Goal: Information Seeking & Learning: Learn about a topic

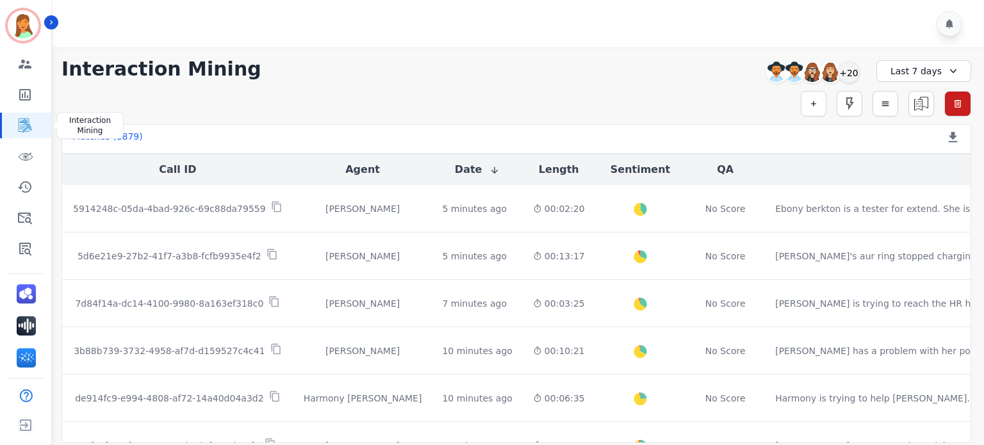
click at [31, 129] on icon "Sidebar" at bounding box center [24, 125] width 15 height 15
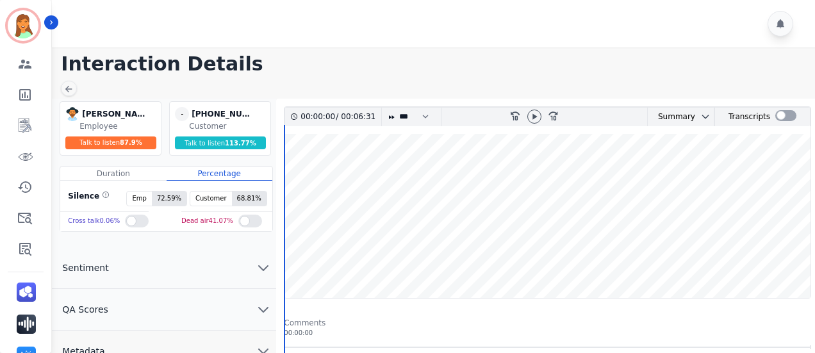
click at [541, 119] on div at bounding box center [534, 117] width 19 height 19
click at [535, 117] on icon at bounding box center [534, 117] width 10 height 10
click at [531, 117] on icon at bounding box center [534, 117] width 10 height 10
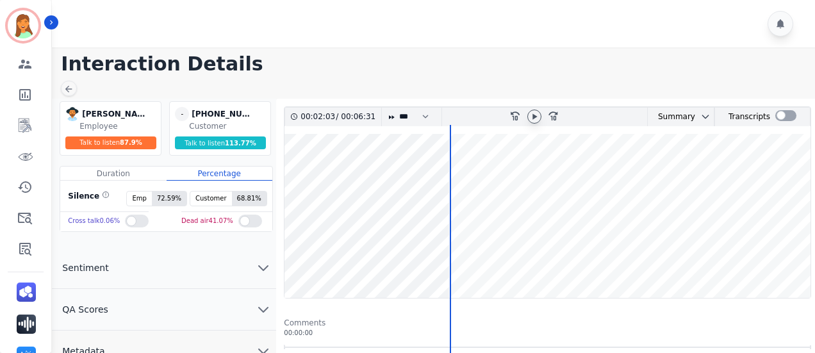
click at [532, 116] on icon at bounding box center [534, 117] width 10 height 10
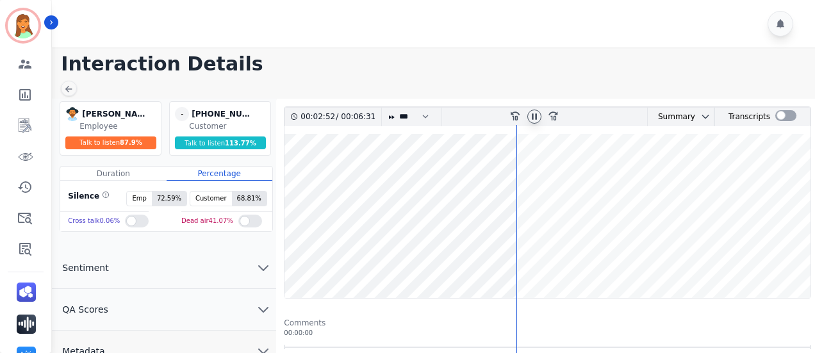
click at [536, 115] on icon at bounding box center [534, 116] width 5 height 6
click at [245, 113] on div "+14804332524" at bounding box center [224, 114] width 64 height 14
click at [242, 110] on div "+14804332524" at bounding box center [224, 114] width 64 height 14
copy div "+14804332524"
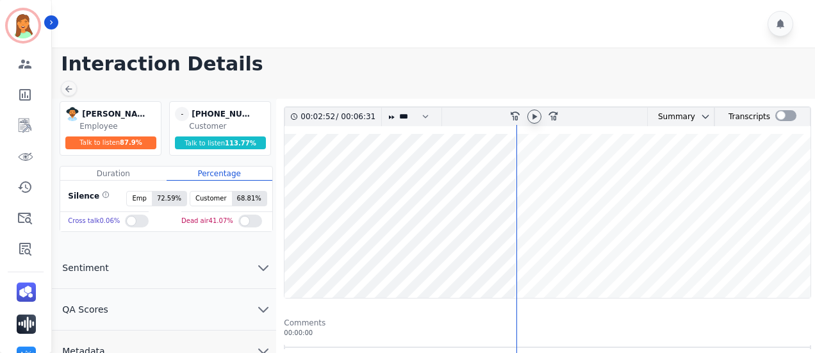
click at [537, 117] on icon at bounding box center [534, 117] width 10 height 10
click at [529, 112] on icon at bounding box center [534, 117] width 10 height 10
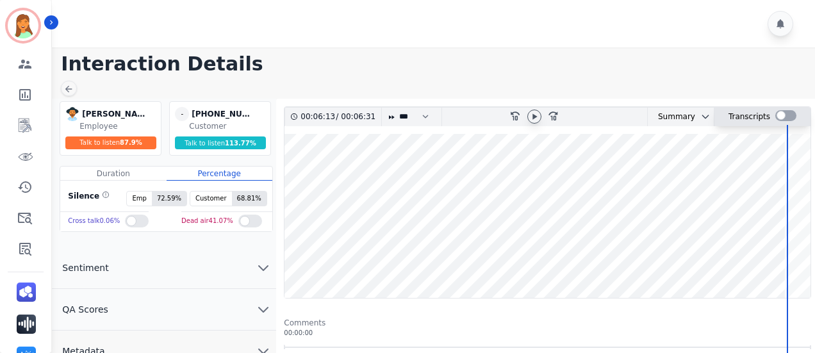
click at [781, 113] on div at bounding box center [786, 115] width 21 height 11
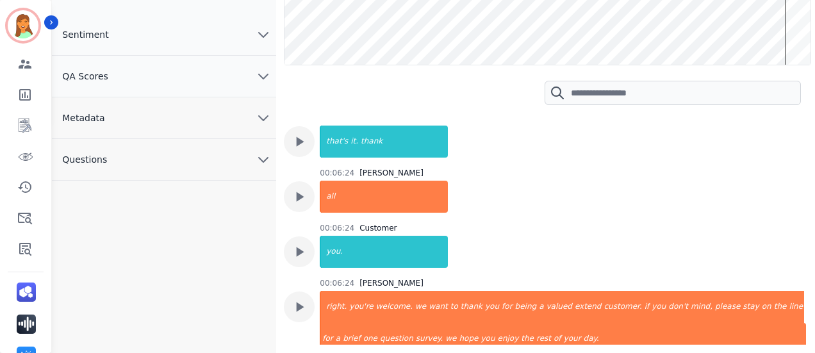
scroll to position [3595, 0]
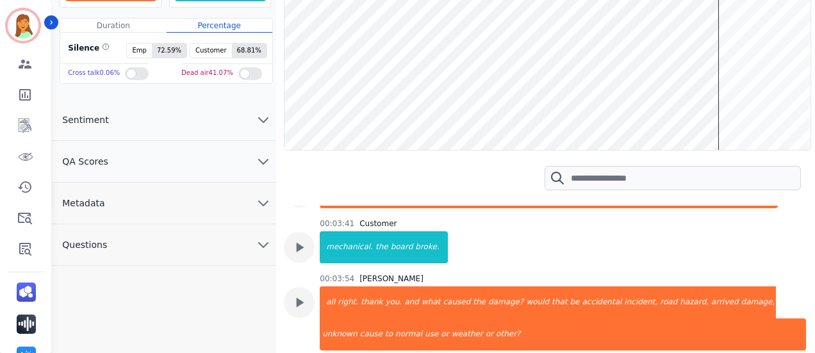
scroll to position [0, 0]
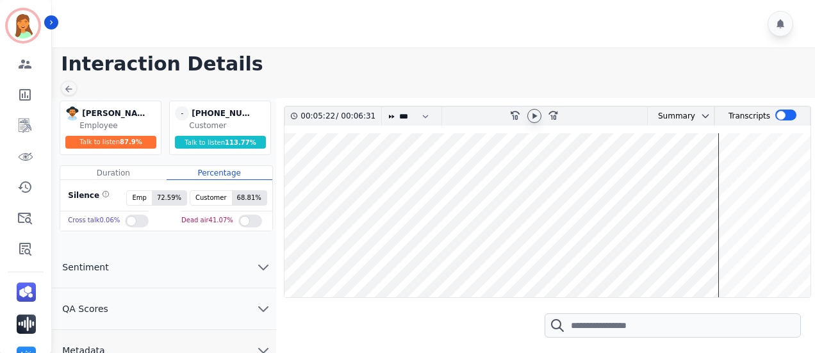
click at [533, 111] on icon at bounding box center [534, 116] width 10 height 10
click at [535, 122] on div at bounding box center [534, 116] width 19 height 19
click at [533, 116] on icon at bounding box center [534, 116] width 10 height 10
click at [31, 261] on div "EngageHQ Interaction Analytics FocalPoints Help Log out" at bounding box center [25, 352] width 51 height 182
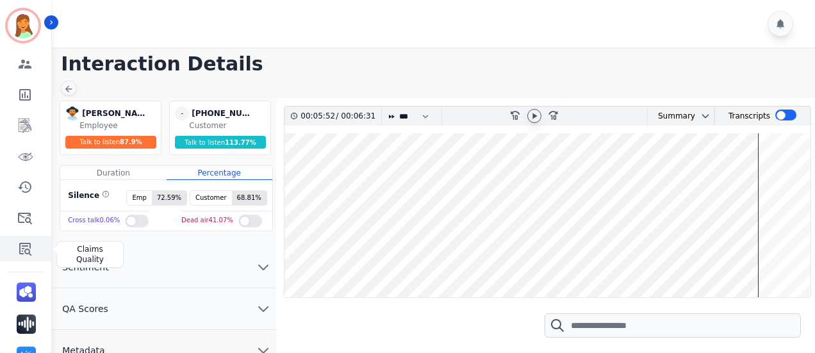
click at [27, 253] on icon "Sidebar" at bounding box center [25, 249] width 12 height 13
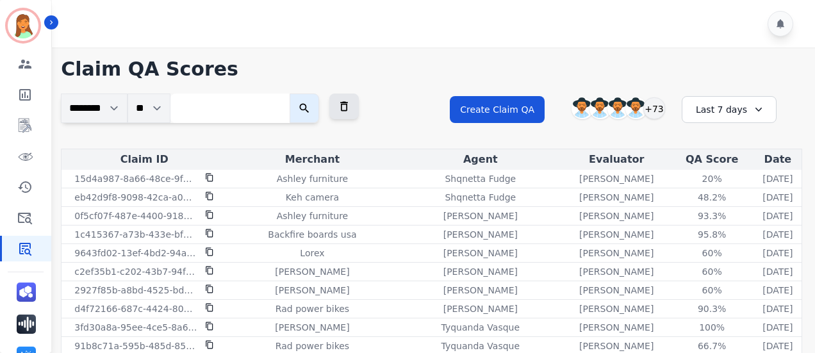
click at [214, 99] on input "search" at bounding box center [229, 108] width 119 height 29
paste input "**********"
type input "**********"
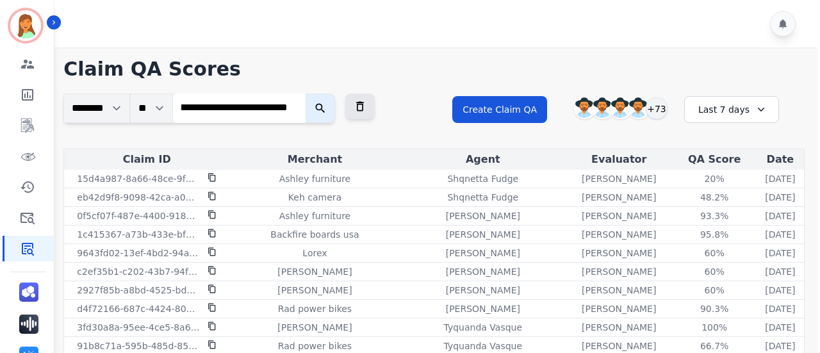
scroll to position [0, 0]
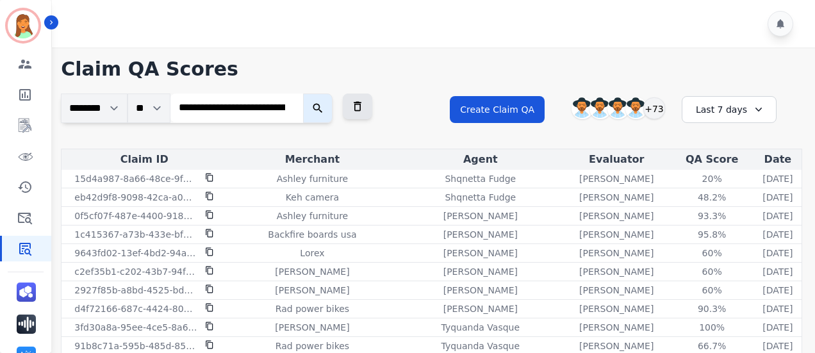
click at [319, 111] on icon "submit" at bounding box center [317, 108] width 13 height 13
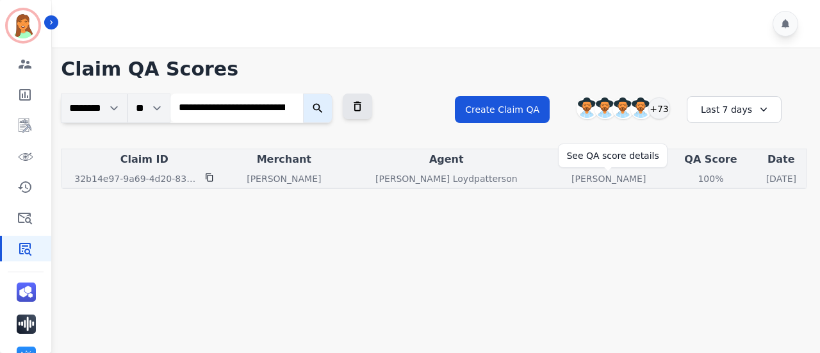
click at [682, 175] on div "100%" at bounding box center [711, 178] width 58 height 13
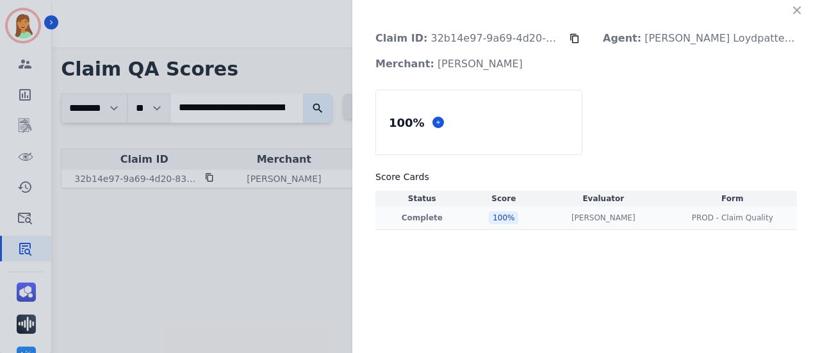
click at [587, 220] on p "Andrea Bilbrey" at bounding box center [604, 218] width 64 height 10
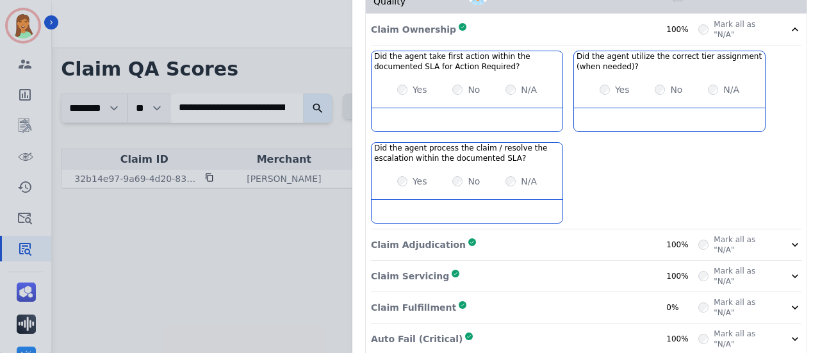
scroll to position [317, 0]
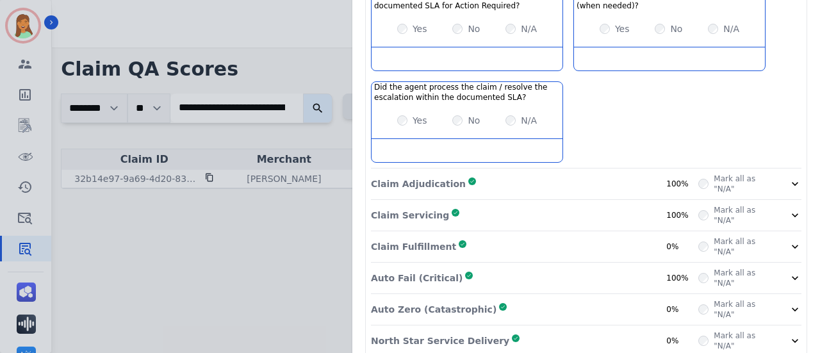
click at [611, 176] on div "Claim Adjudication Complete 100%" at bounding box center [535, 184] width 328 height 21
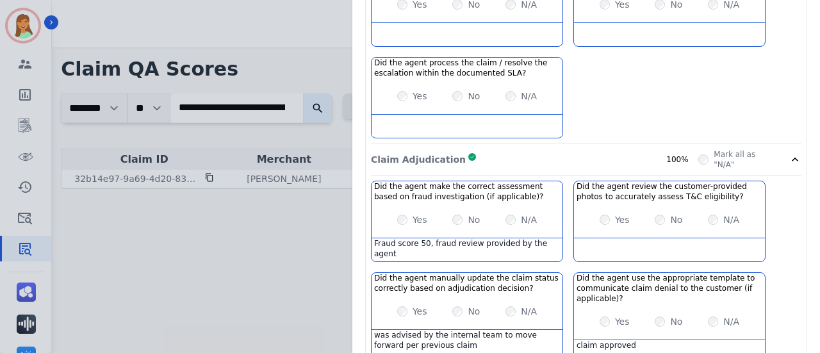
scroll to position [510, 0]
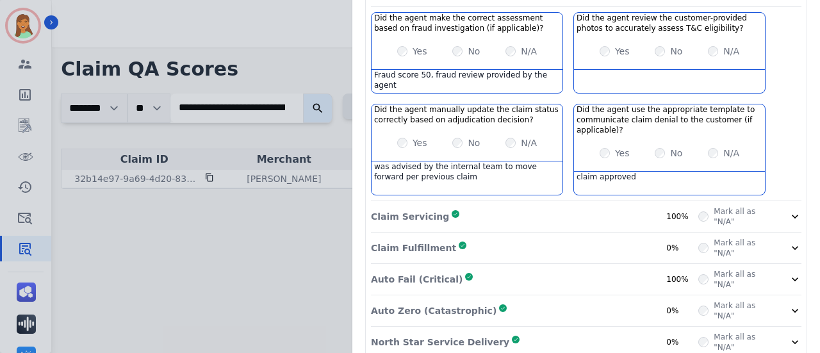
click at [593, 238] on div "Claim Fulfillment Complete 0%" at bounding box center [535, 248] width 328 height 21
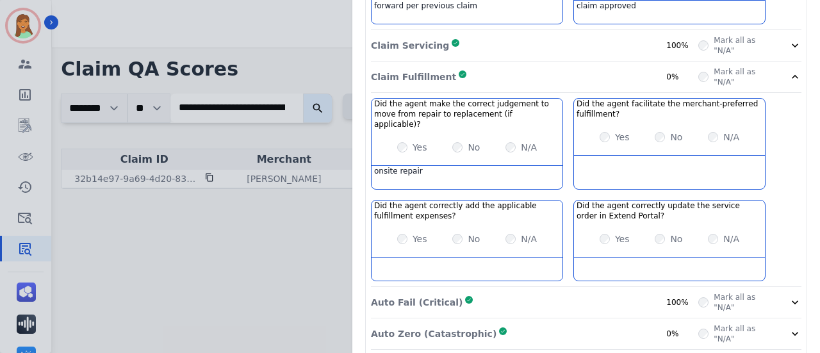
scroll to position [693, 0]
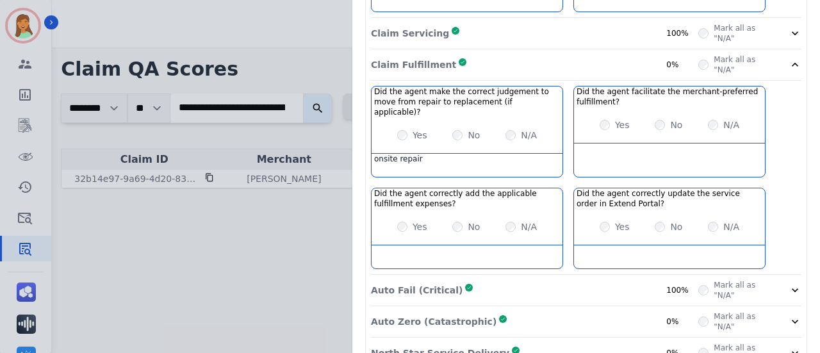
click at [597, 280] on div "Auto Fail (Critical) Complete 100%" at bounding box center [535, 290] width 328 height 21
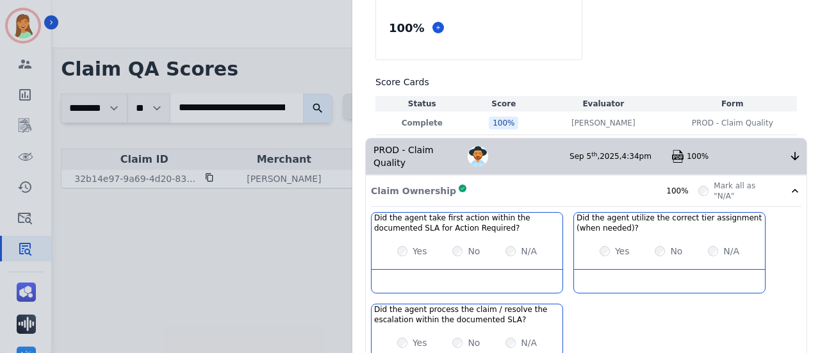
scroll to position [0, 0]
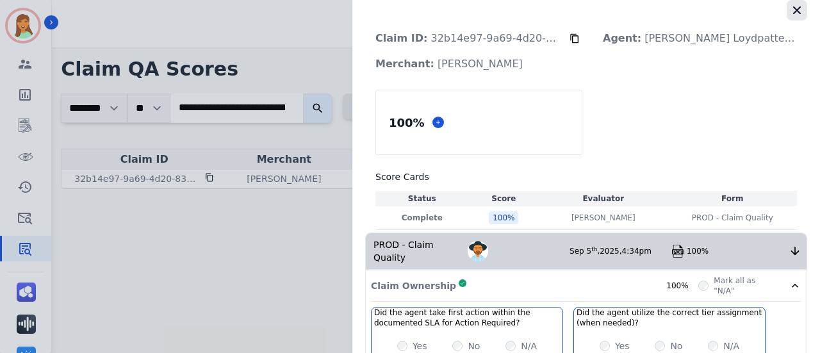
click at [792, 12] on icon "button" at bounding box center [797, 10] width 13 height 13
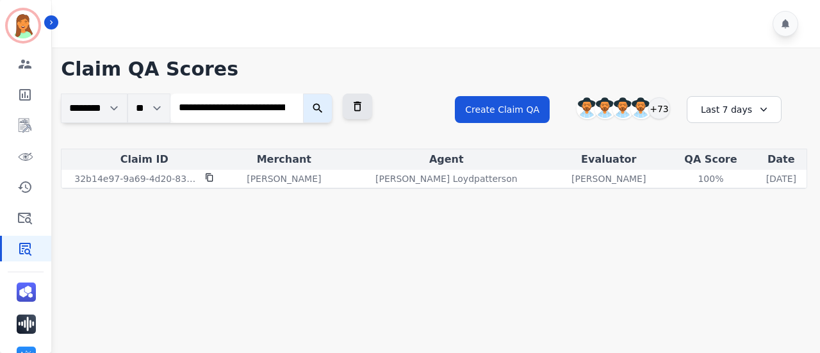
click at [294, 111] on input "**********" at bounding box center [236, 108] width 133 height 29
paste input "**********"
type input "**********"
click at [303, 94] on button "submit" at bounding box center [317, 108] width 29 height 29
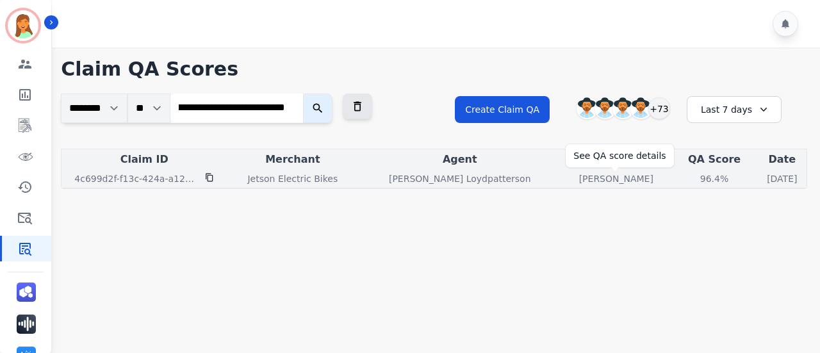
scroll to position [0, 0]
click at [686, 172] on div "96.4%" at bounding box center [715, 178] width 58 height 13
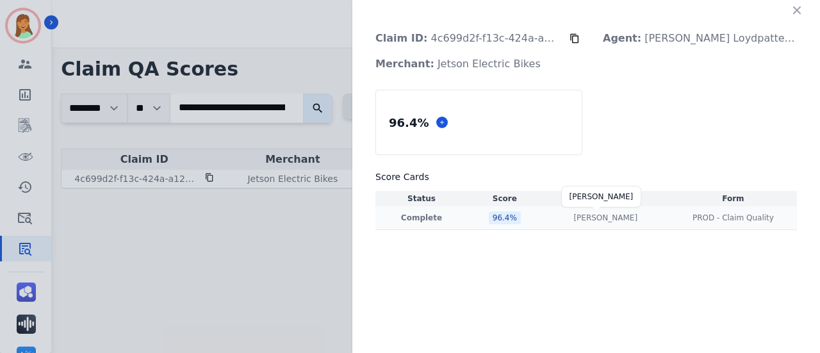
click at [604, 218] on p "Jessica Olivarez" at bounding box center [606, 218] width 64 height 10
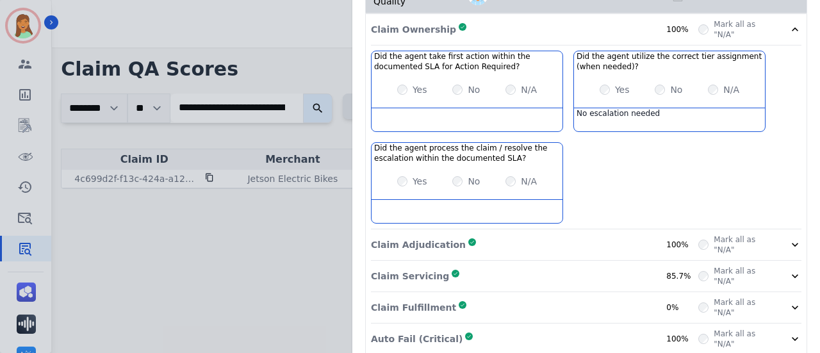
scroll to position [317, 0]
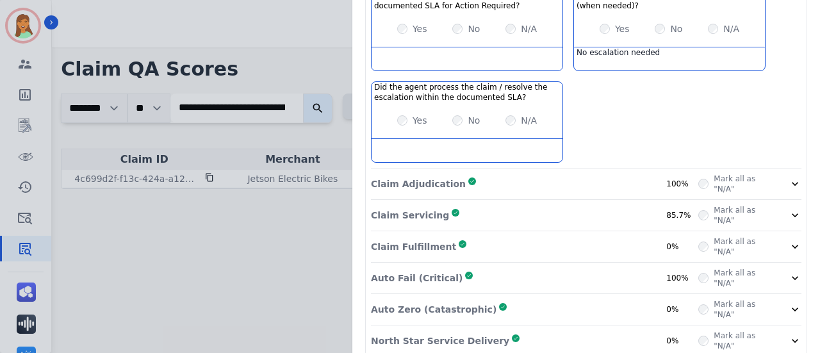
click at [604, 174] on div "Claim Adjudication Complete 100%" at bounding box center [535, 184] width 328 height 21
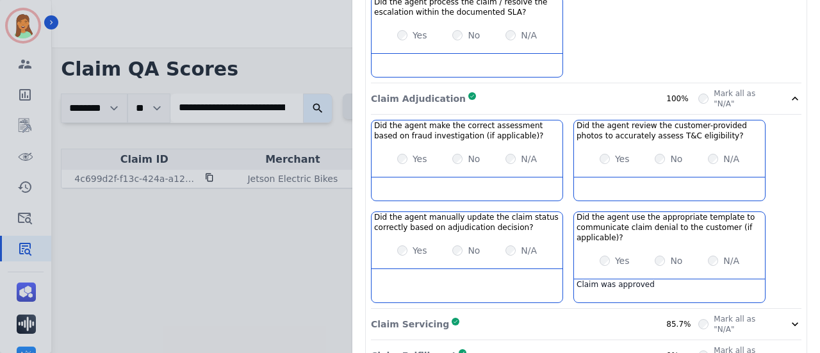
scroll to position [510, 0]
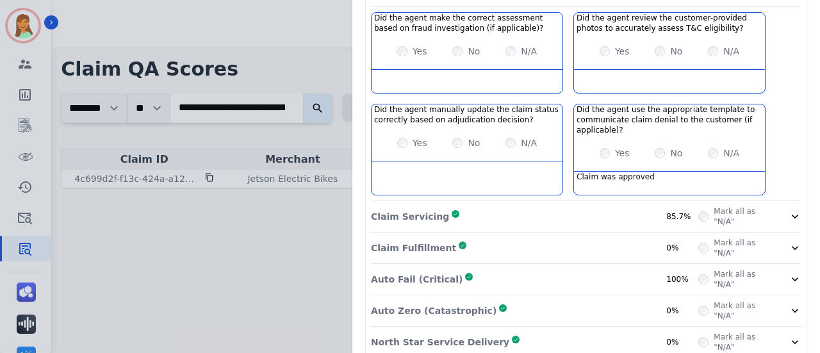
click at [608, 206] on div "Claim Servicing Complete 85.7%" at bounding box center [535, 216] width 328 height 21
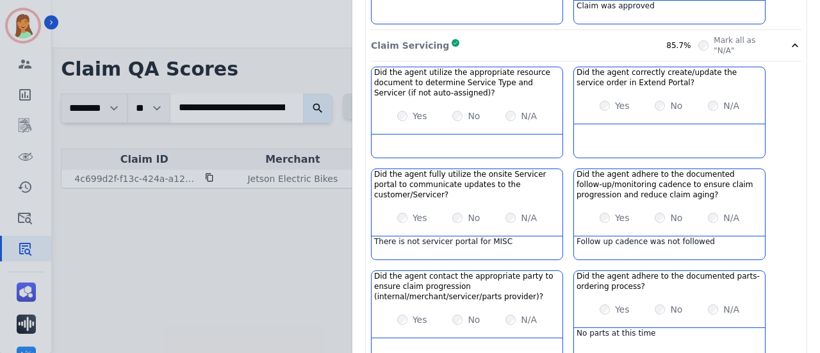
scroll to position [815, 0]
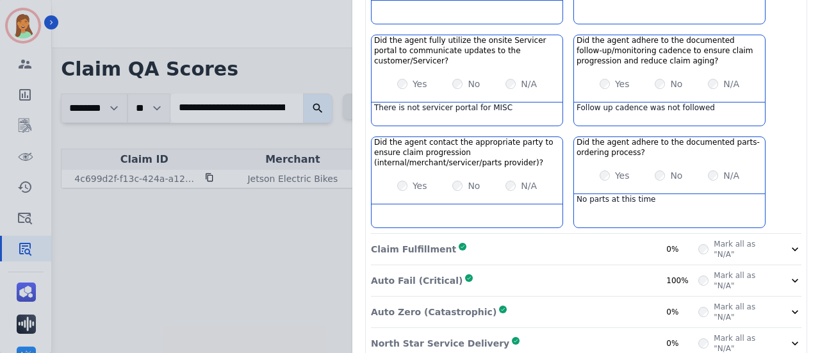
click at [599, 239] on div "Claim Fulfillment Complete 0%" at bounding box center [535, 249] width 328 height 21
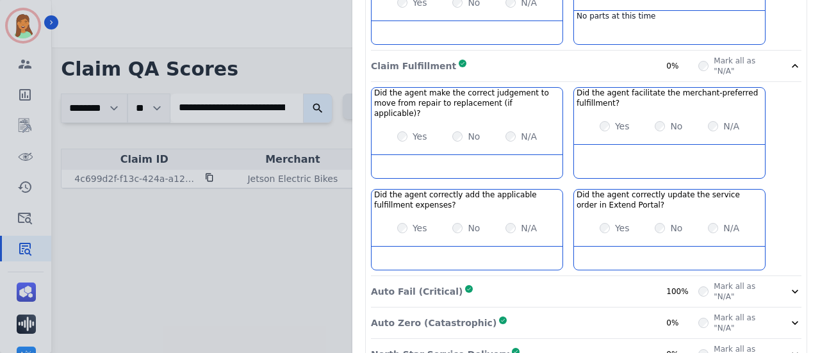
click at [583, 281] on div "Auto Fail (Critical) Complete 100%" at bounding box center [535, 291] width 328 height 21
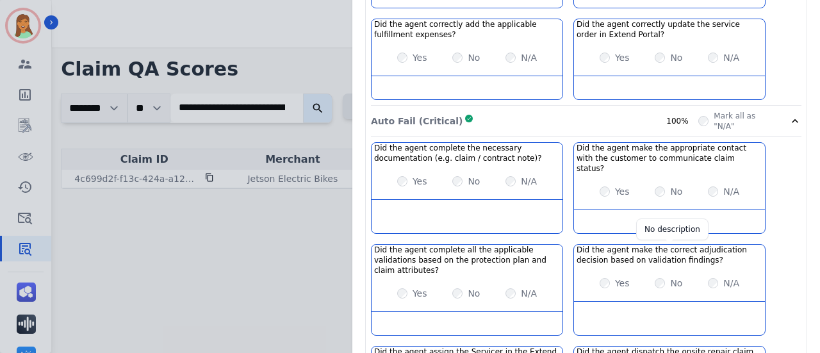
scroll to position [1255, 0]
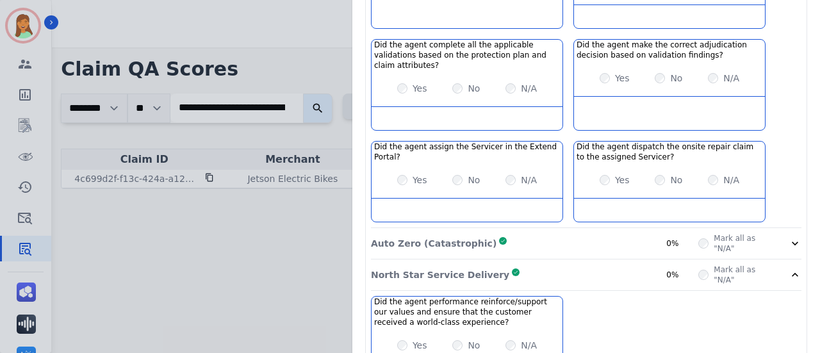
click at [604, 265] on div "North Star Service Delivery Complete 0%" at bounding box center [535, 275] width 328 height 21
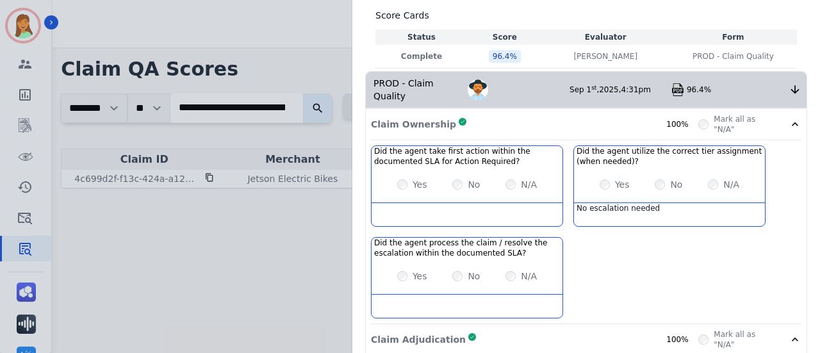
scroll to position [0, 0]
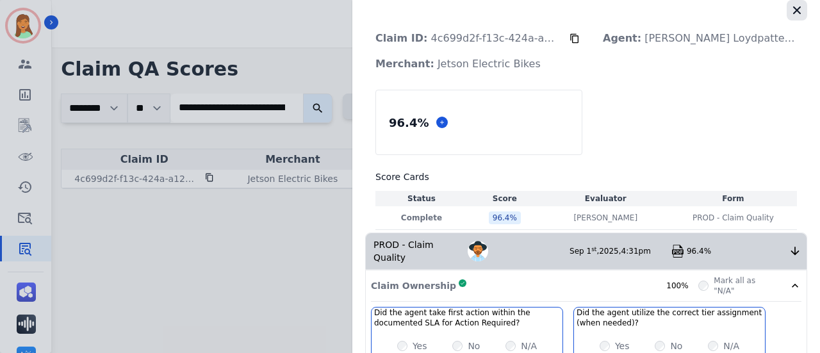
click at [792, 12] on icon "button" at bounding box center [797, 10] width 13 height 13
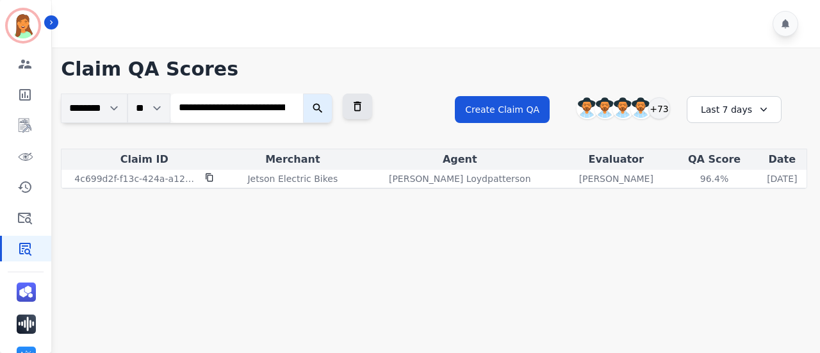
click at [292, 112] on input "**********" at bounding box center [236, 108] width 133 height 29
click at [297, 110] on input "**********" at bounding box center [236, 108] width 133 height 29
click at [297, 110] on input "search" at bounding box center [236, 108] width 133 height 29
paste input "**********"
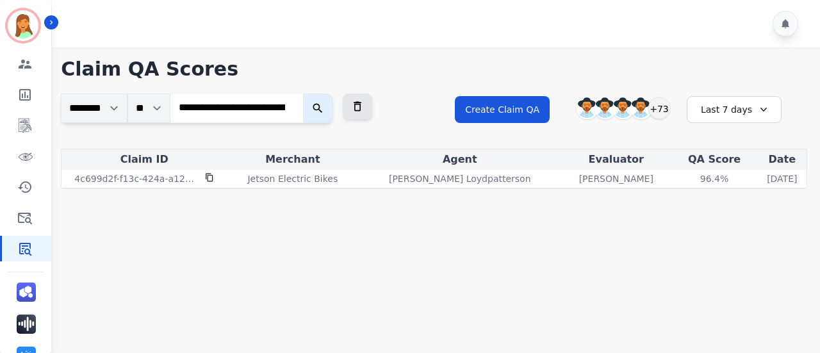
scroll to position [0, 86]
type input "**********"
click at [324, 107] on icon "submit" at bounding box center [317, 108] width 13 height 13
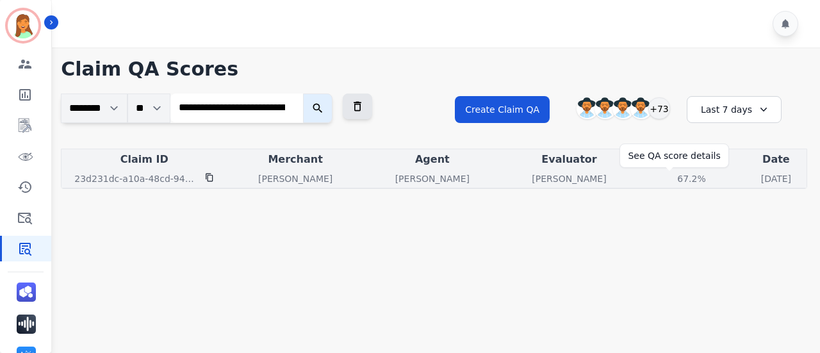
click at [663, 177] on div "67.2%" at bounding box center [692, 178] width 58 height 13
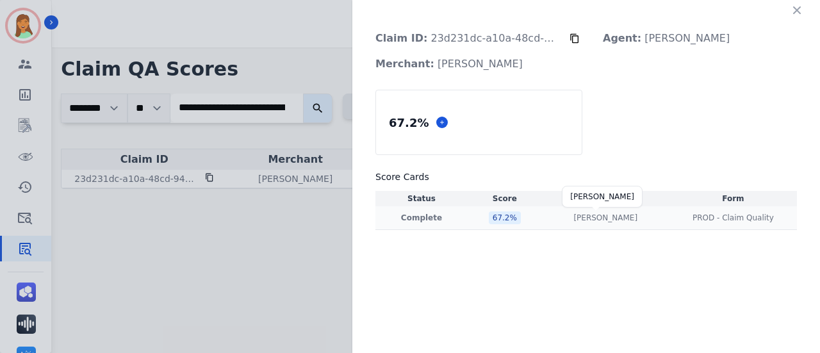
click at [607, 219] on p "Andrea Bilbrey" at bounding box center [606, 218] width 64 height 10
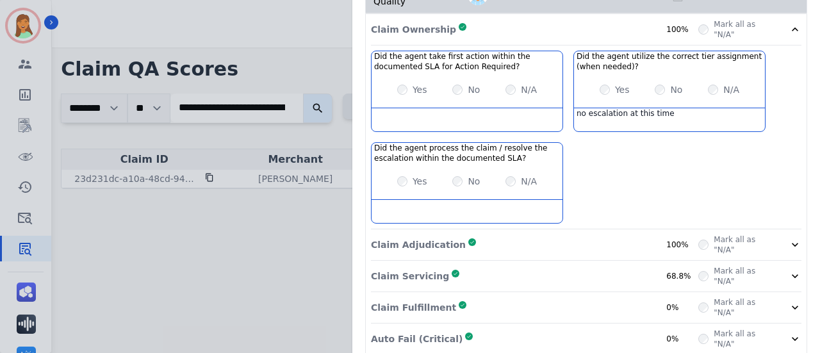
scroll to position [317, 0]
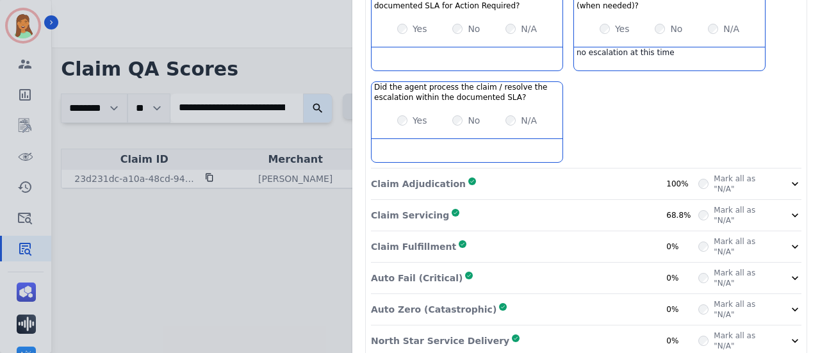
click at [572, 299] on div "Auto Zero (Catastrophic) Complete 0%" at bounding box center [535, 309] width 328 height 21
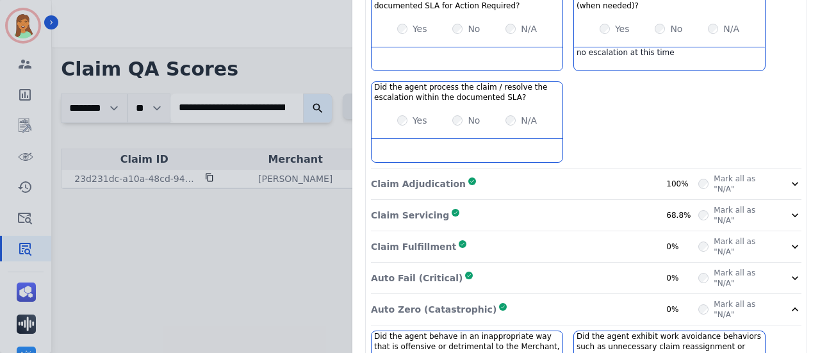
scroll to position [450, 0]
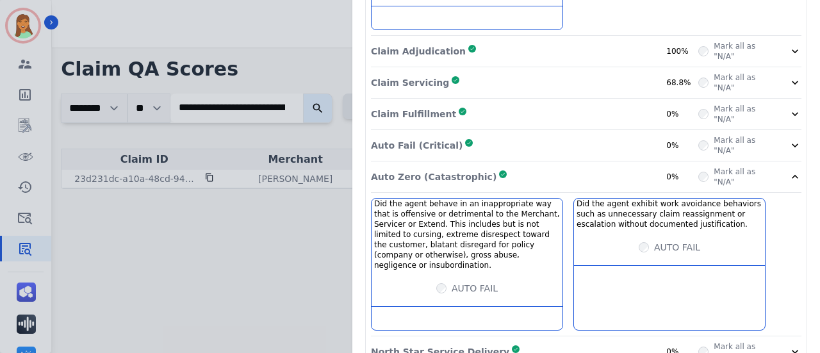
click at [574, 135] on div "Auto Fail (Critical) Complete 0%" at bounding box center [535, 145] width 328 height 21
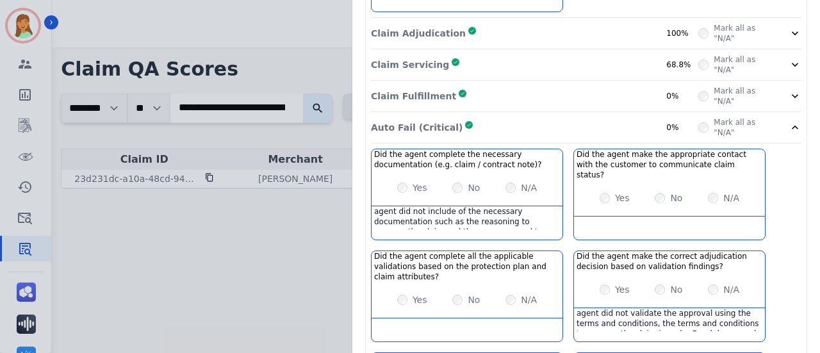
scroll to position [297, 0]
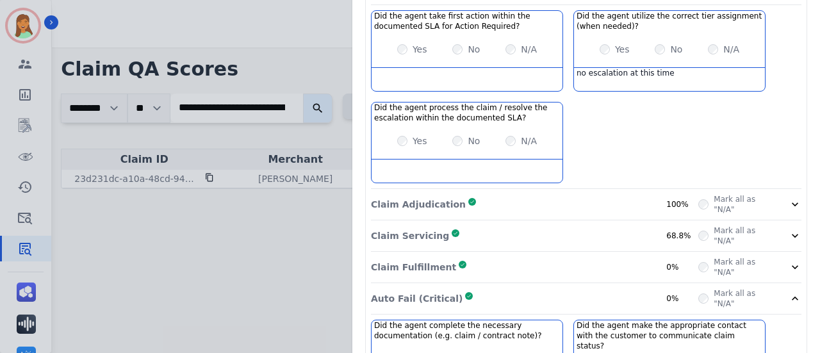
click at [568, 257] on div "Claim Fulfillment Complete 0%" at bounding box center [535, 267] width 328 height 21
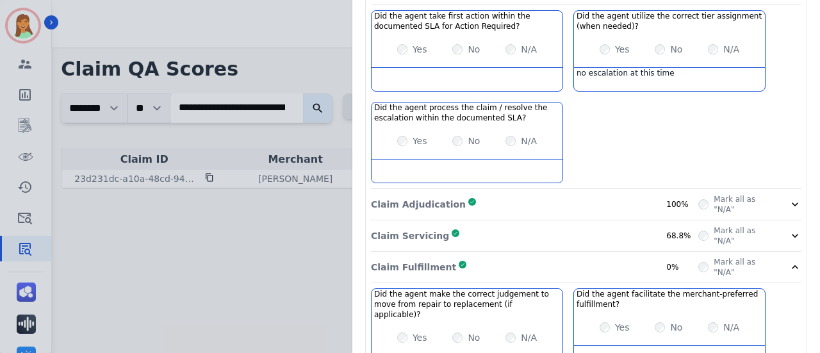
scroll to position [468, 0]
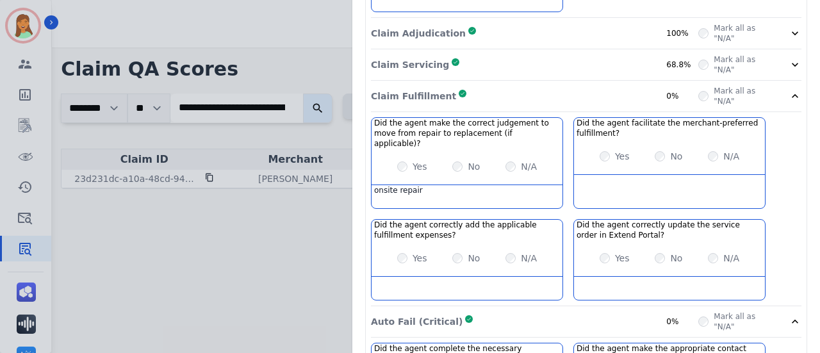
drag, startPoint x: 614, startPoint y: 86, endPoint x: 620, endPoint y: 69, distance: 17.9
click at [615, 86] on div "Claim Fulfillment Complete 0%" at bounding box center [535, 96] width 328 height 21
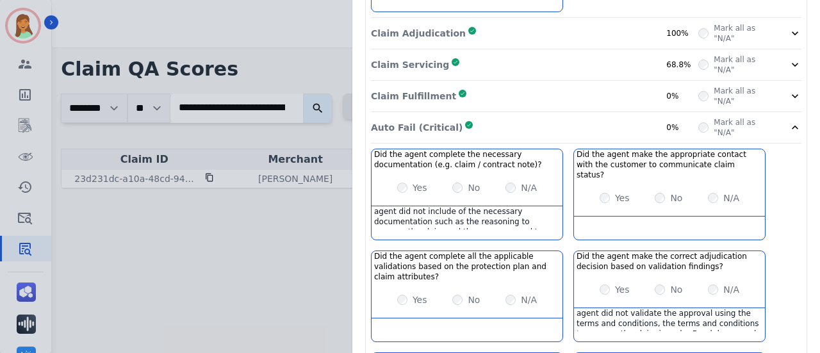
click at [627, 55] on div "Claim Servicing Complete 68.8%" at bounding box center [535, 64] width 328 height 21
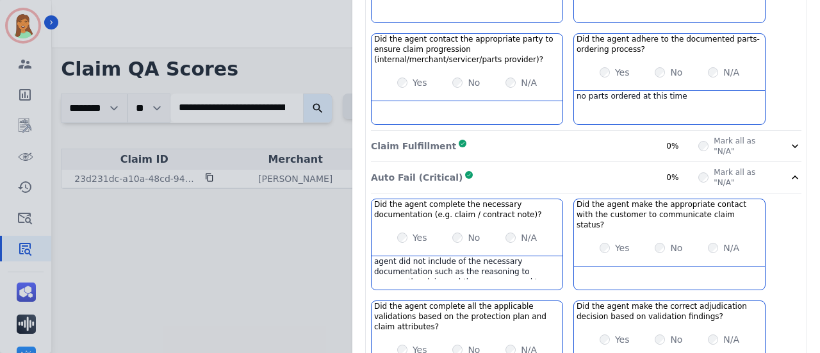
scroll to position [382, 0]
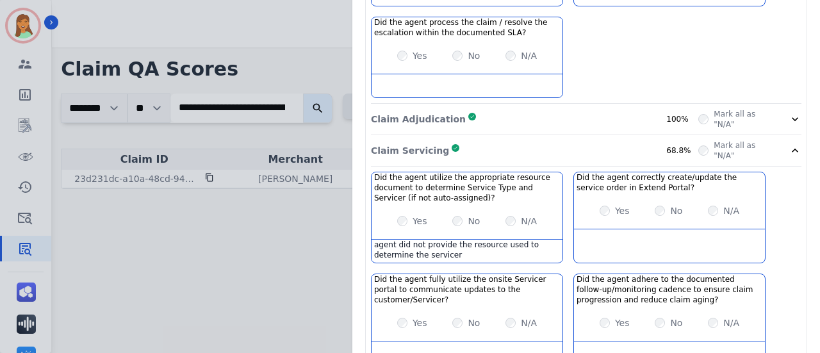
click at [582, 113] on div "Claim Adjudication Complete 100%" at bounding box center [535, 119] width 328 height 21
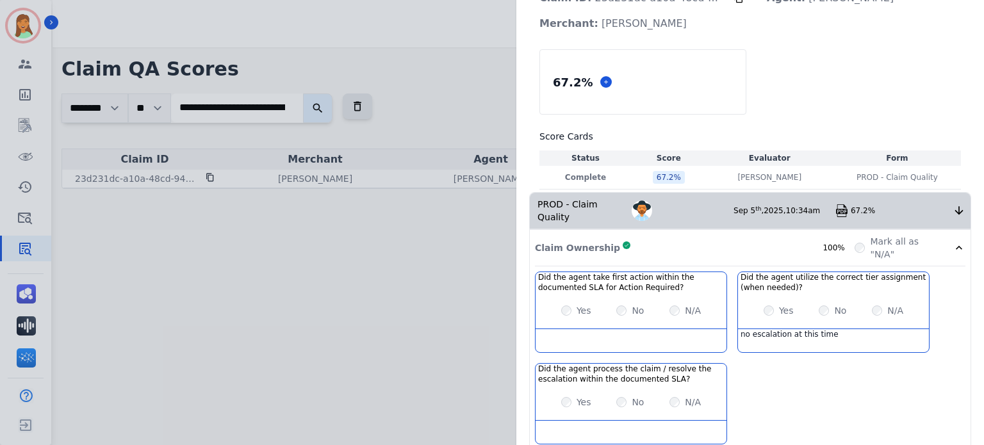
scroll to position [0, 0]
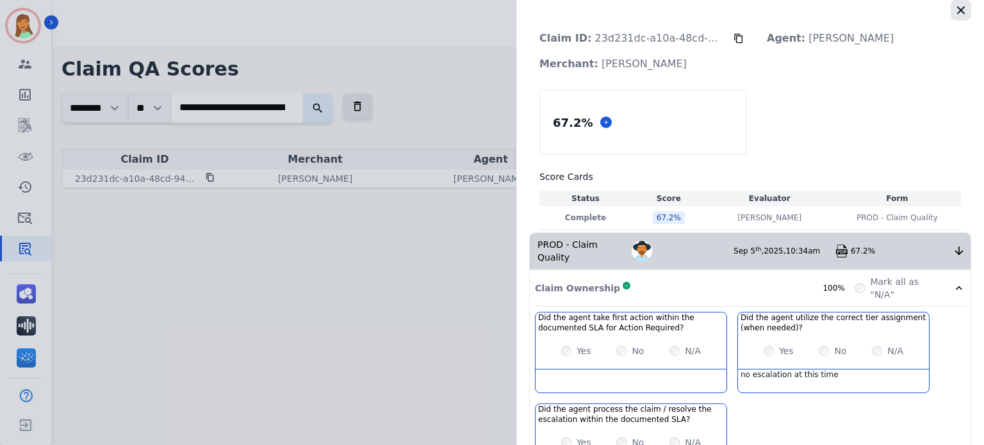
click at [955, 15] on icon "button" at bounding box center [961, 10] width 13 height 13
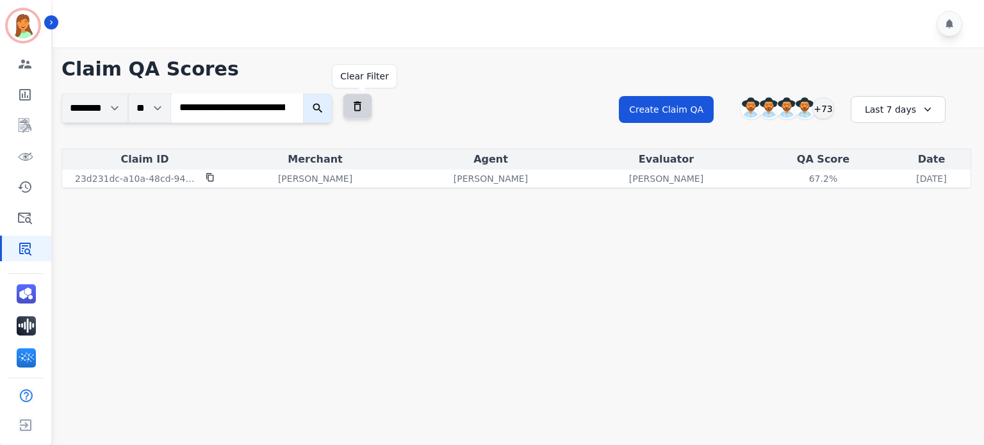
click at [362, 104] on icon at bounding box center [358, 107] width 8 height 10
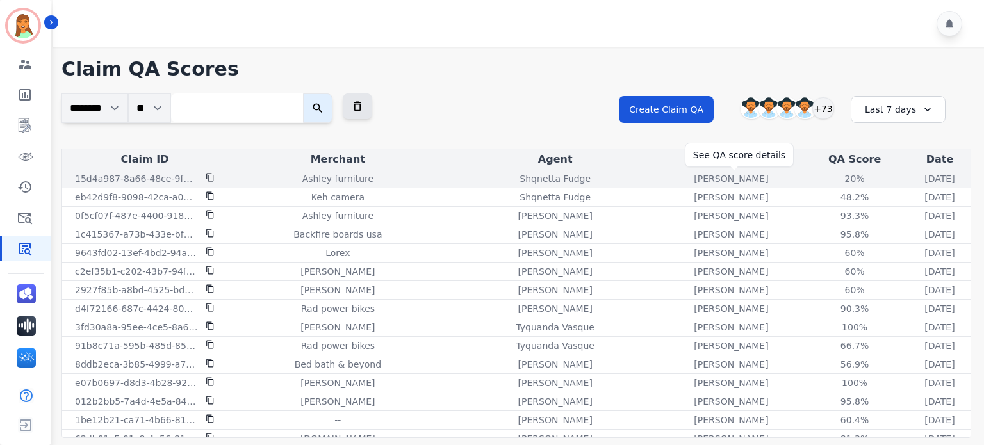
click at [826, 181] on div "20%" at bounding box center [855, 178] width 58 height 13
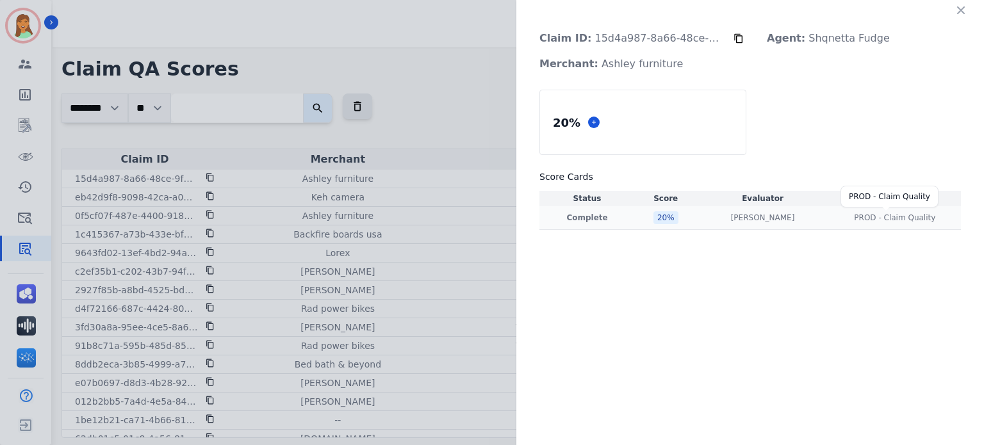
click at [873, 218] on span "PROD - Claim Quality" at bounding box center [894, 218] width 81 height 10
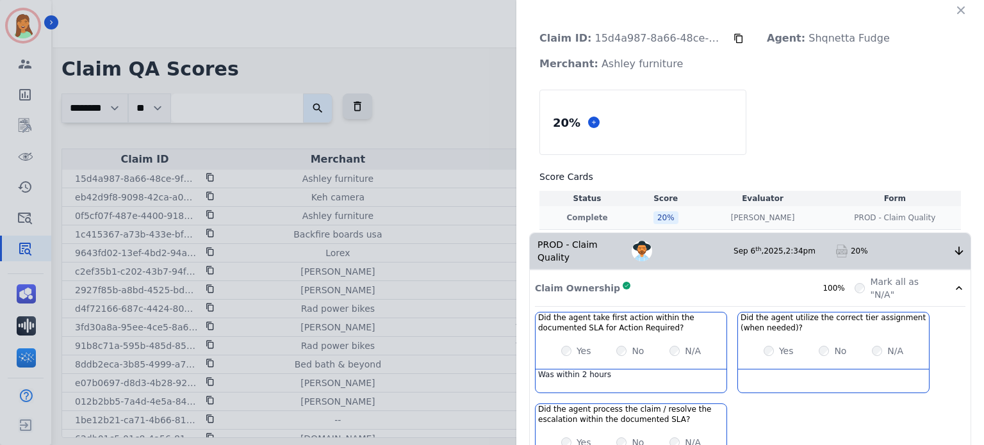
click at [872, 206] on table "Status Score Evaluator Form Complete 20 % Olivia Walker Olivia Walker PROD - Cl…" at bounding box center [751, 210] width 422 height 39
click at [868, 224] on td "PROD - Claim Quality PROD - Claim Quality" at bounding box center [895, 218] width 132 height 24
click at [863, 222] on td "PROD - Claim Quality PROD - Claim Quality" at bounding box center [895, 218] width 132 height 24
click at [869, 220] on span "PROD - Claim Quality" at bounding box center [894, 218] width 81 height 10
click at [869, 214] on span "PROD - Claim Quality" at bounding box center [894, 218] width 81 height 10
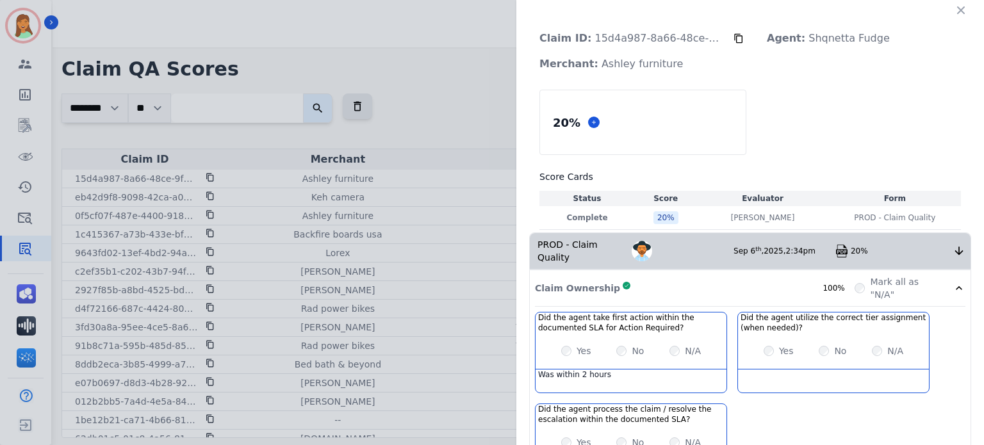
click at [782, 162] on div "20 % Score Cards Status Score Evaluator Form Complete 20 % Olivia Walker Olivia…" at bounding box center [751, 160] width 422 height 140
click at [833, 214] on div "PROD - Claim Quality PROD - Claim Quality" at bounding box center [895, 218] width 127 height 10
click at [854, 213] on span "PROD - Claim Quality" at bounding box center [894, 218] width 81 height 10
click at [764, 223] on td "Olivia Walker Olivia Walker" at bounding box center [763, 218] width 132 height 24
click at [676, 219] on td "20 %" at bounding box center [666, 218] width 62 height 24
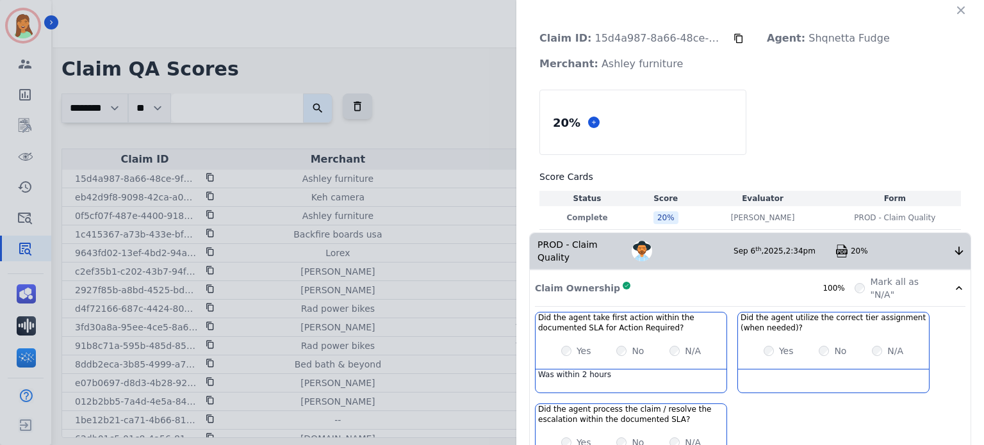
drag, startPoint x: 956, startPoint y: 16, endPoint x: 928, endPoint y: 25, distance: 29.6
click at [954, 17] on button "button" at bounding box center [961, 10] width 21 height 21
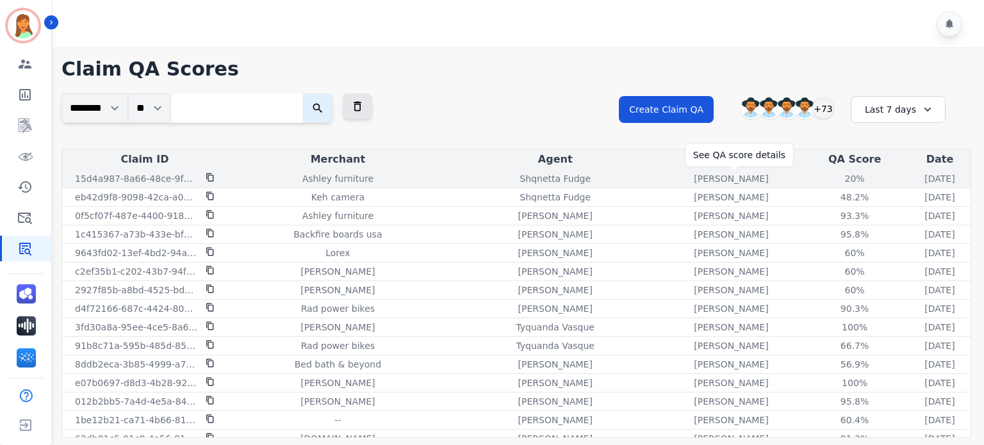
click at [826, 184] on div "20%" at bounding box center [855, 178] width 58 height 13
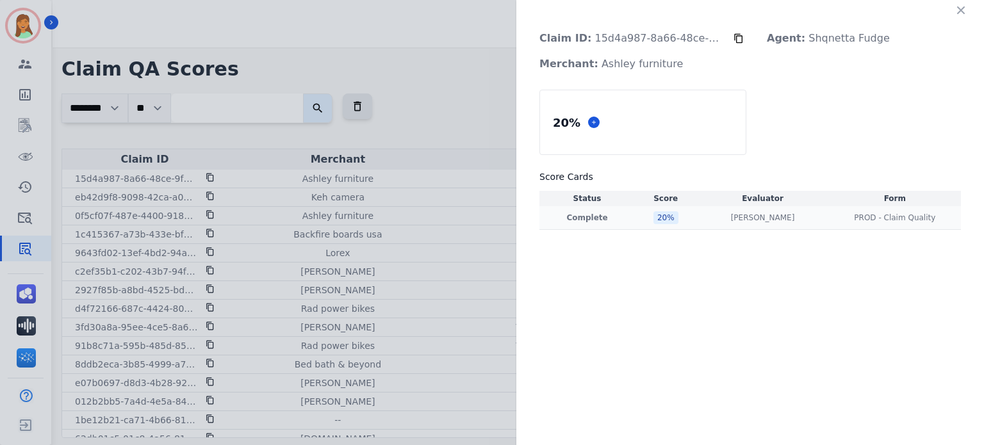
click at [764, 215] on p "[PERSON_NAME]" at bounding box center [763, 218] width 64 height 10
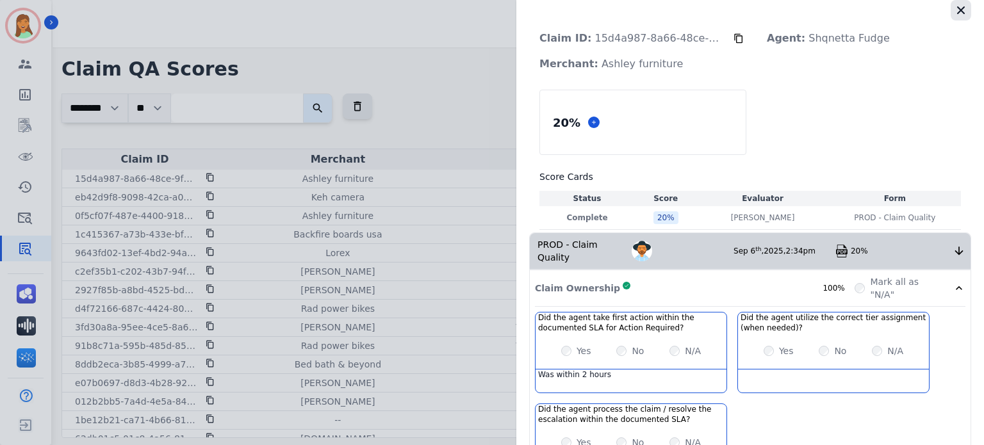
click at [956, 16] on icon "button" at bounding box center [961, 10] width 13 height 13
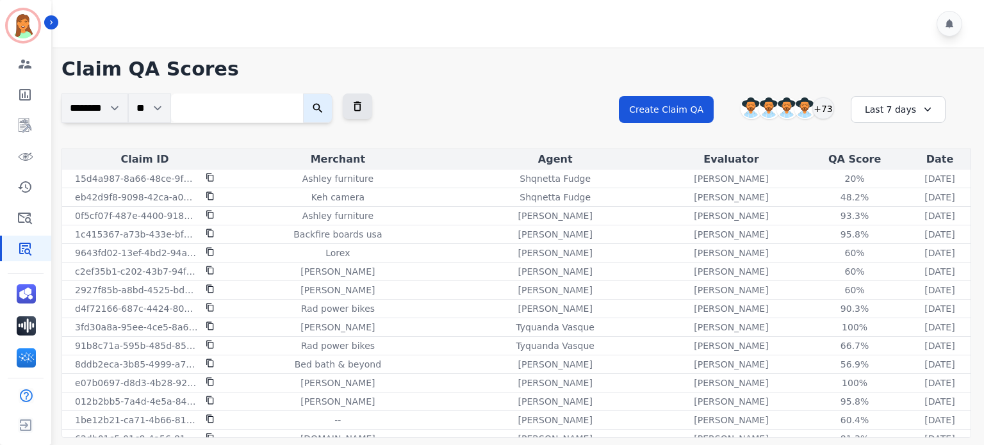
click at [638, 69] on h1 "Claim QA Scores" at bounding box center [517, 69] width 910 height 23
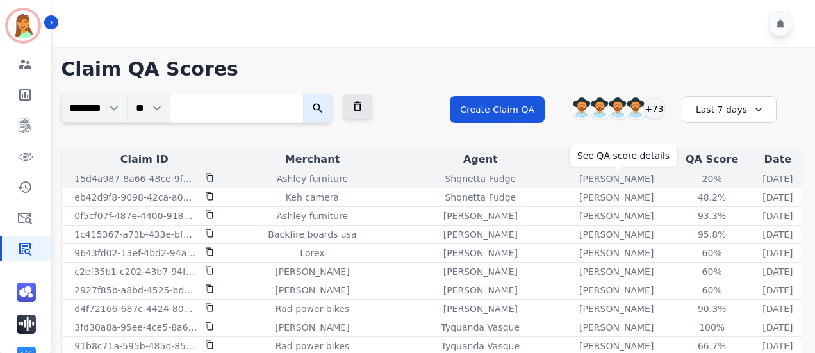
click at [683, 175] on div "20%" at bounding box center [712, 178] width 58 height 13
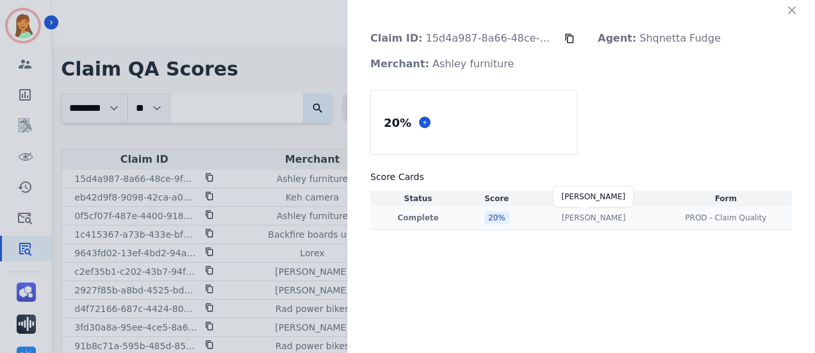
click at [602, 219] on p "[PERSON_NAME]" at bounding box center [594, 218] width 64 height 10
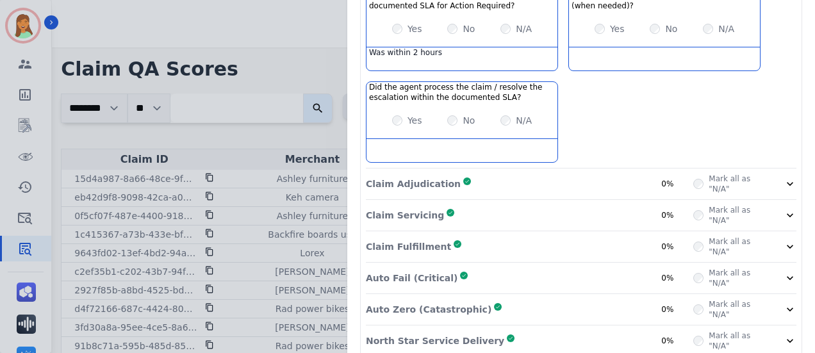
scroll to position [32, 0]
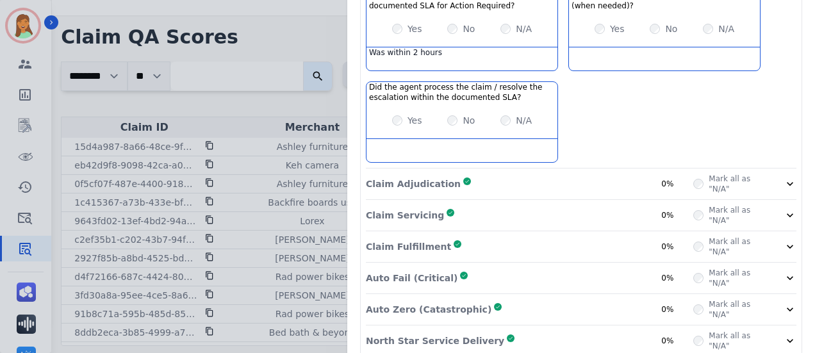
click at [575, 331] on div "North Star Service Delivery Complete 0%" at bounding box center [530, 341] width 328 height 21
click at [533, 299] on div "Auto Zero (Catastrophic) Complete 0%" at bounding box center [530, 309] width 328 height 21
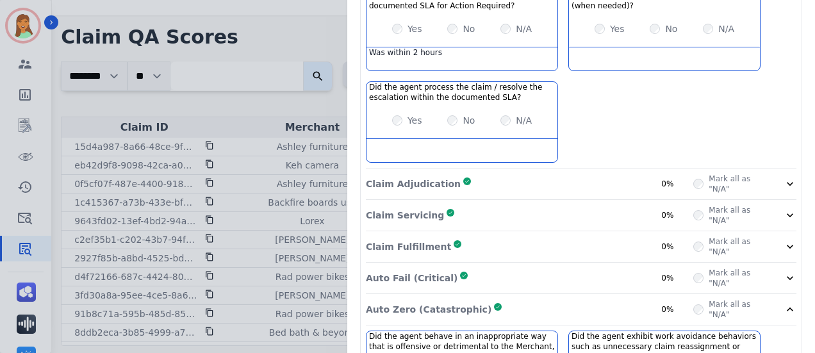
click at [491, 268] on div "Auto Fail (Critical) Complete 0%" at bounding box center [530, 278] width 328 height 21
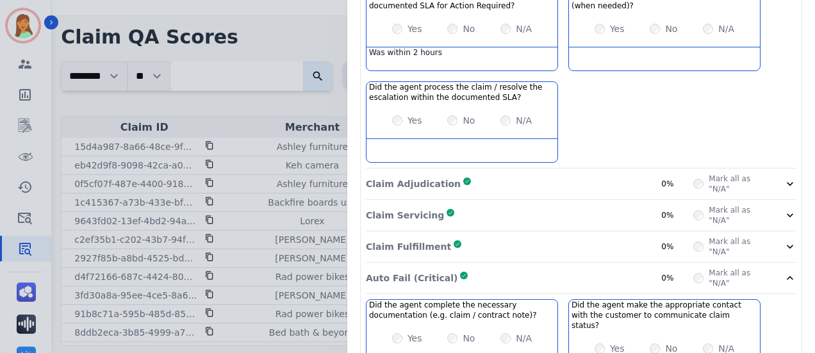
click at [470, 236] on div "Claim Fulfillment Complete 0%" at bounding box center [530, 246] width 328 height 21
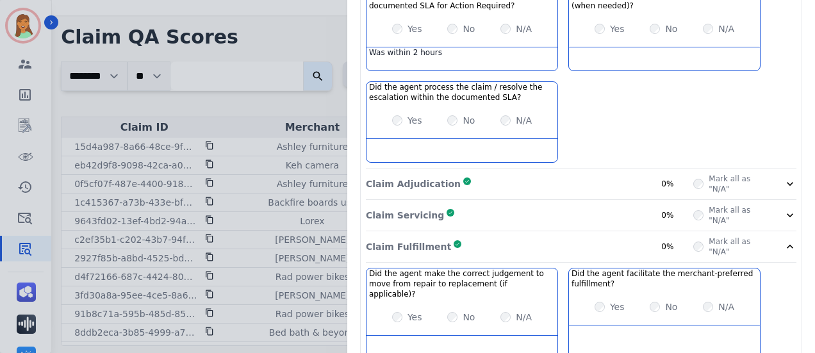
click at [456, 205] on div "Claim Servicing Complete 0%" at bounding box center [530, 215] width 328 height 21
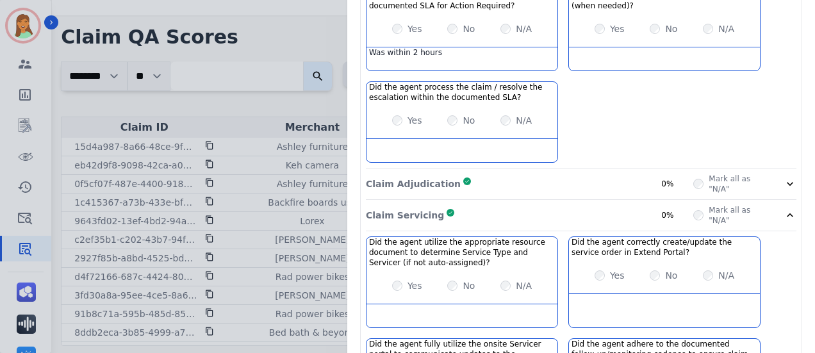
click at [455, 174] on div "Claim Adjudication Complete 0%" at bounding box center [530, 184] width 328 height 21
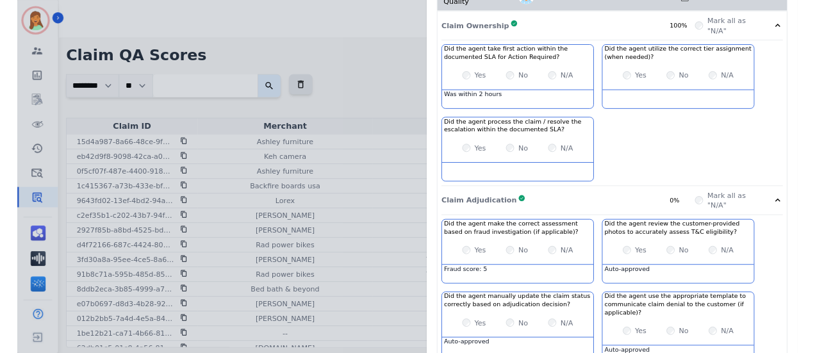
scroll to position [0, 0]
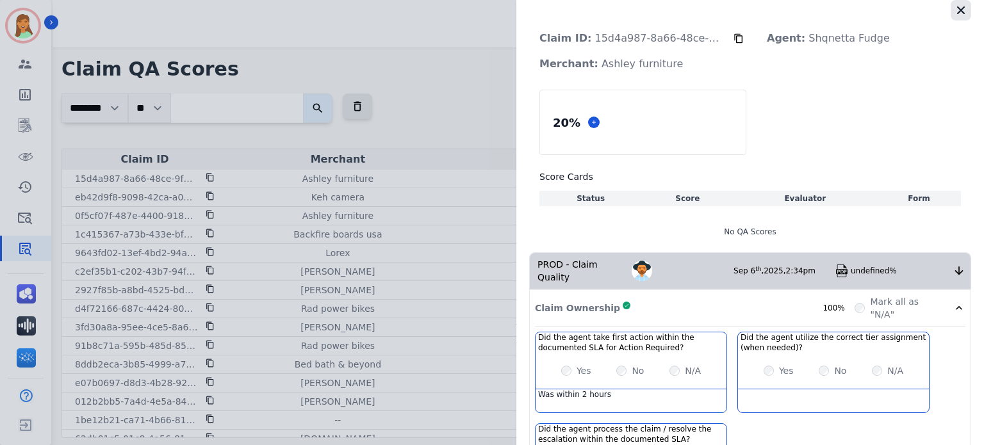
click at [961, 15] on icon "button" at bounding box center [961, 10] width 13 height 13
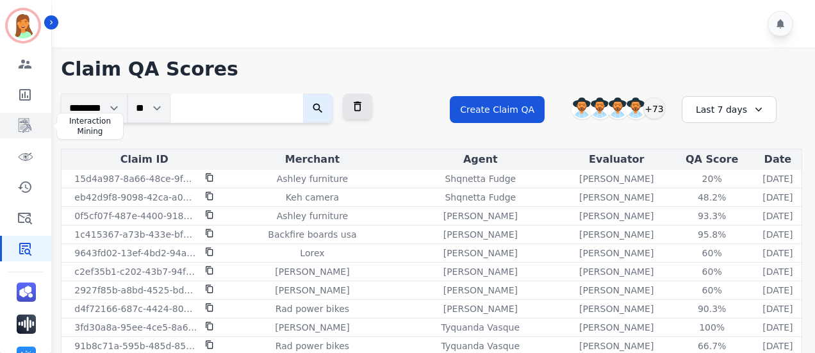
click at [27, 122] on icon "Sidebar" at bounding box center [24, 125] width 15 height 15
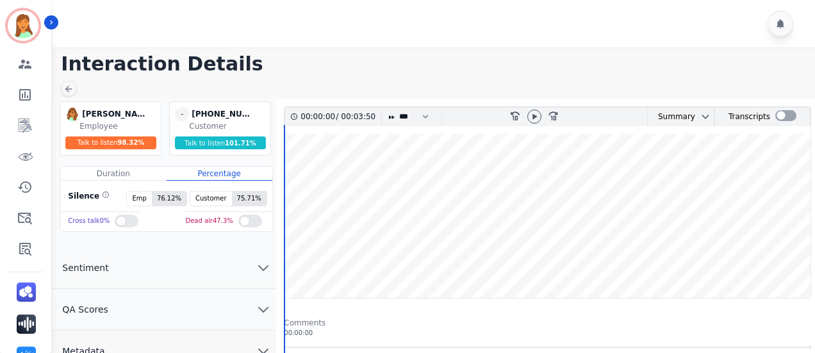
scroll to position [170, 0]
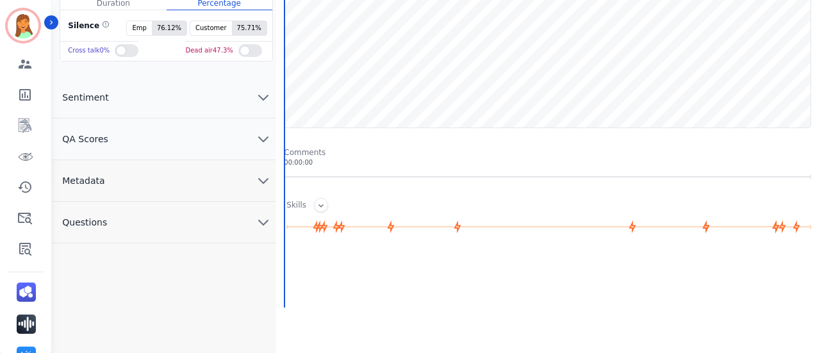
click at [172, 186] on button "Metadata" at bounding box center [164, 181] width 224 height 42
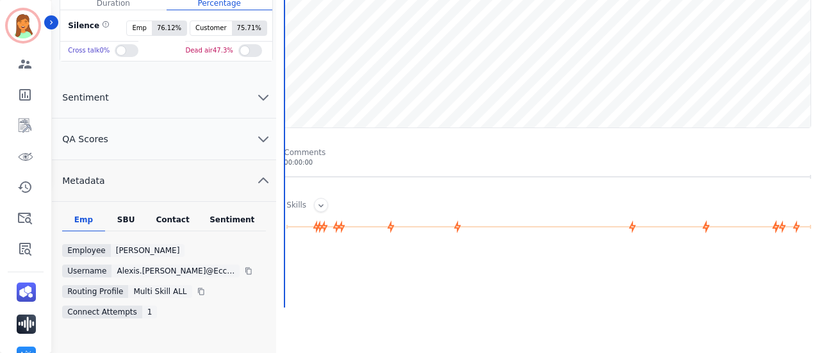
click at [182, 222] on div "Contact" at bounding box center [172, 223] width 51 height 17
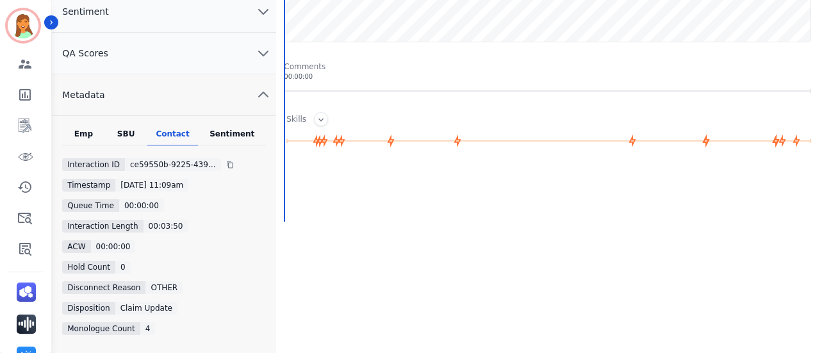
scroll to position [0, 0]
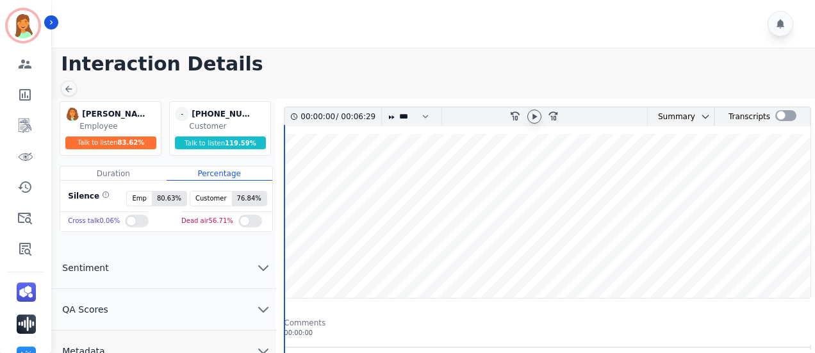
click at [538, 117] on icon at bounding box center [534, 117] width 10 height 10
drag, startPoint x: 540, startPoint y: 115, endPoint x: 528, endPoint y: 115, distance: 12.2
click at [538, 116] on div at bounding box center [534, 117] width 14 height 14
click at [533, 117] on icon at bounding box center [535, 116] width 4 height 6
click at [533, 116] on icon at bounding box center [534, 117] width 10 height 10
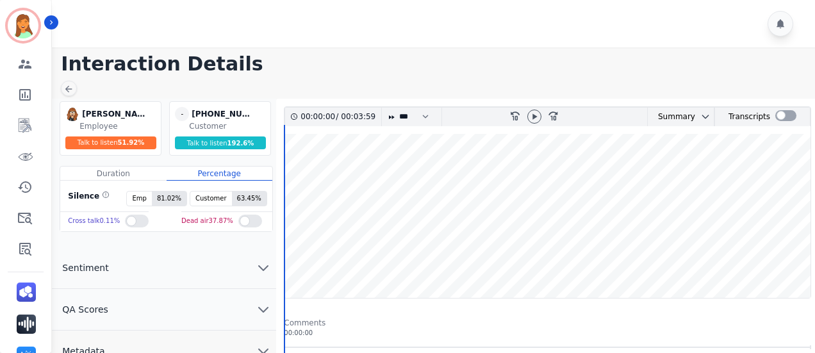
click at [536, 108] on div at bounding box center [534, 117] width 19 height 19
click at [531, 114] on icon at bounding box center [534, 117] width 10 height 10
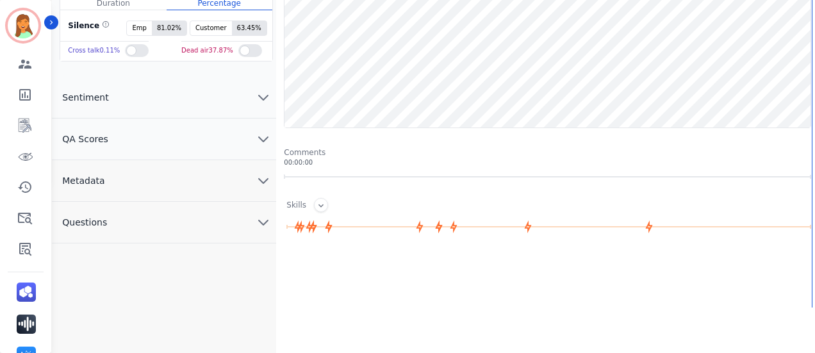
click at [146, 172] on button "Metadata" at bounding box center [164, 181] width 224 height 42
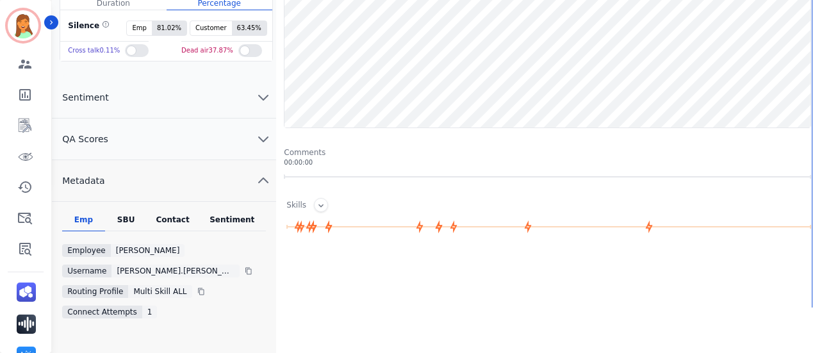
click at [181, 207] on div "Emp SBU Contact Sentiment Employee Ann Marie Lopez Username ana.lopez@eccogroup…" at bounding box center [164, 283] width 224 height 163
click at [181, 208] on div "Emp SBU Contact Sentiment Employee Ann Marie Lopez Username ana.lopez@eccogroup…" at bounding box center [164, 283] width 224 height 163
click at [181, 212] on div "Emp SBU Contact Sentiment Employee Ann Marie Lopez Username ana.lopez@eccogroup…" at bounding box center [164, 283] width 224 height 163
click at [186, 217] on div "Contact" at bounding box center [172, 223] width 51 height 17
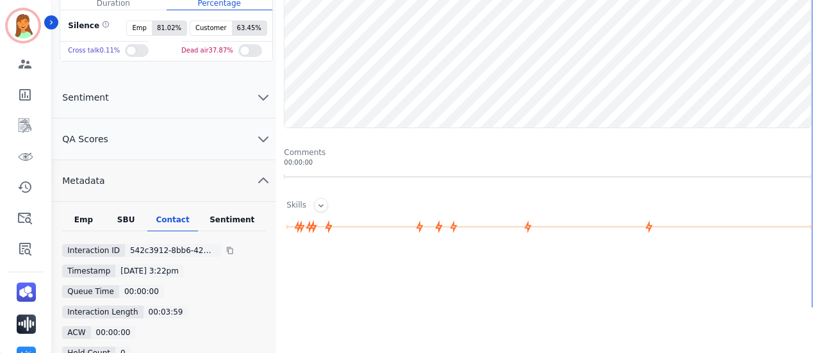
scroll to position [0, 0]
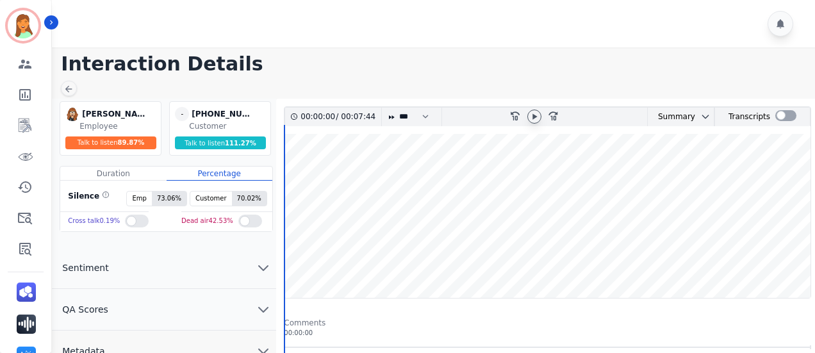
click at [539, 112] on icon at bounding box center [534, 117] width 10 height 10
click at [530, 113] on icon at bounding box center [534, 117] width 10 height 10
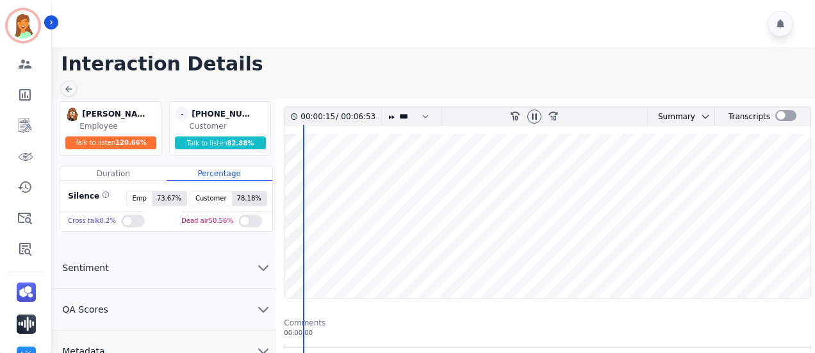
drag, startPoint x: 531, startPoint y: 116, endPoint x: 693, endPoint y: 153, distance: 167.0
click at [531, 117] on icon at bounding box center [534, 117] width 10 height 10
drag, startPoint x: 535, startPoint y: 112, endPoint x: 816, endPoint y: 217, distance: 299.8
click at [538, 112] on icon at bounding box center [534, 117] width 10 height 10
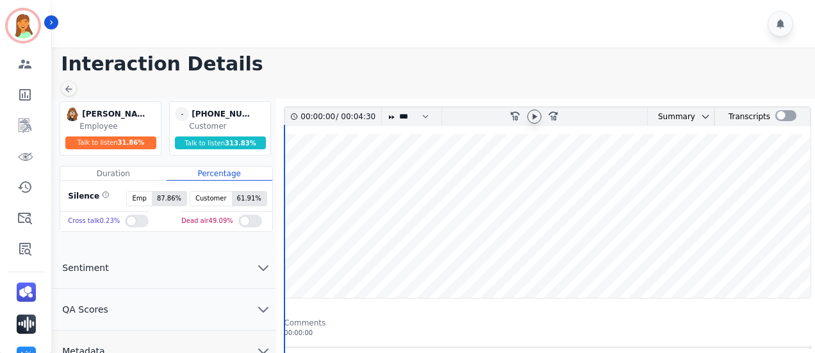
click at [538, 120] on icon at bounding box center [534, 117] width 10 height 10
drag, startPoint x: 274, startPoint y: 250, endPoint x: 287, endPoint y: 251, distance: 13.5
click at [274, 250] on button "Sentiment" at bounding box center [164, 268] width 224 height 42
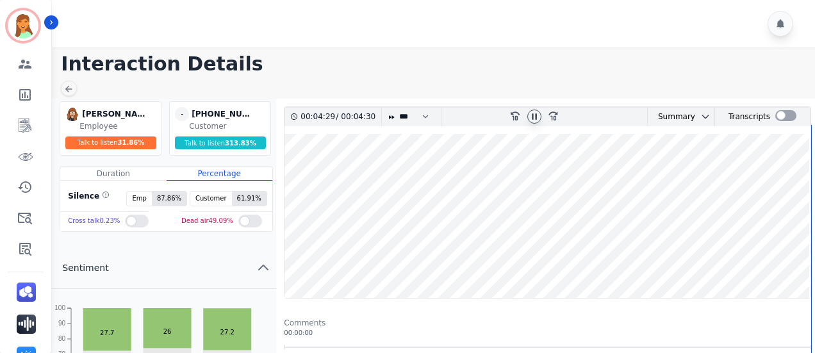
click at [290, 250] on wave at bounding box center [548, 216] width 526 height 164
click at [532, 117] on icon at bounding box center [534, 116] width 5 height 6
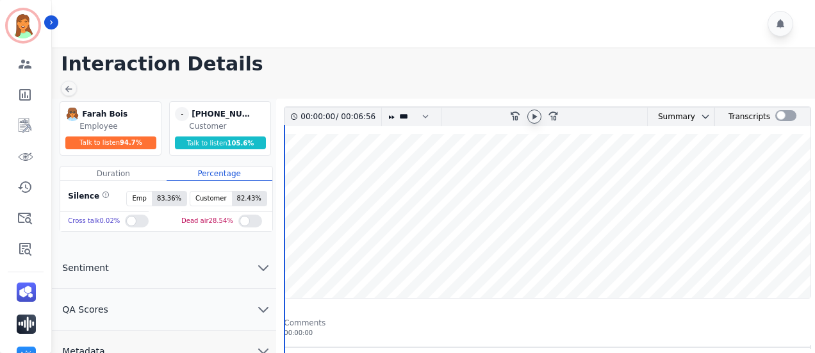
click at [531, 117] on icon at bounding box center [534, 117] width 10 height 10
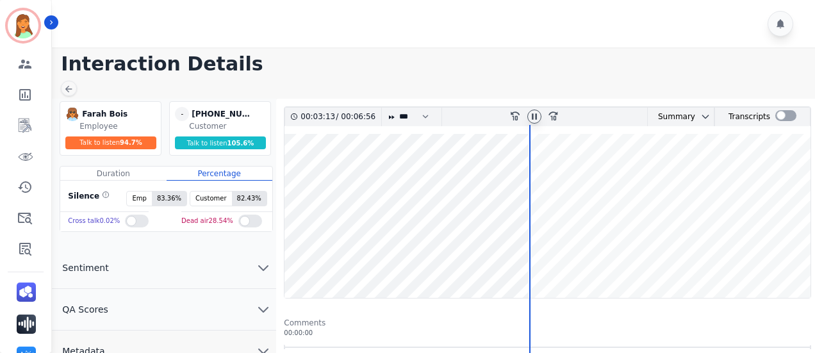
click at [531, 115] on icon at bounding box center [534, 117] width 10 height 10
